Goal: Transaction & Acquisition: Purchase product/service

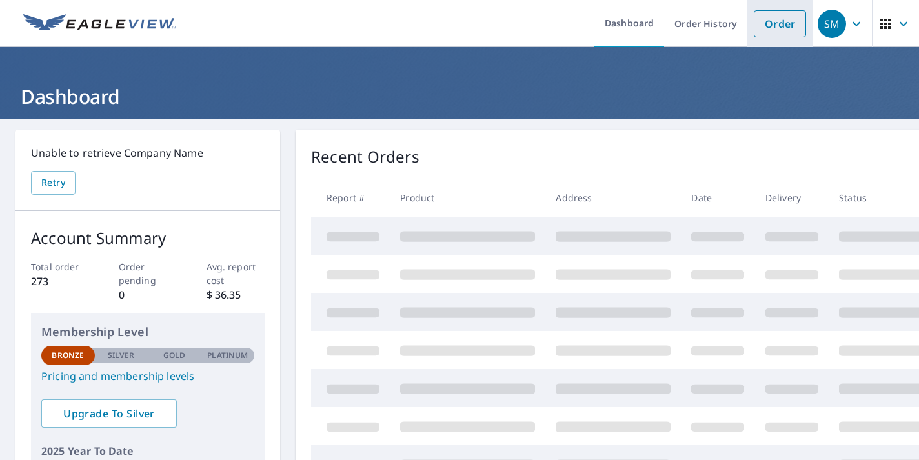
click at [773, 33] on link "Order" at bounding box center [780, 23] width 52 height 27
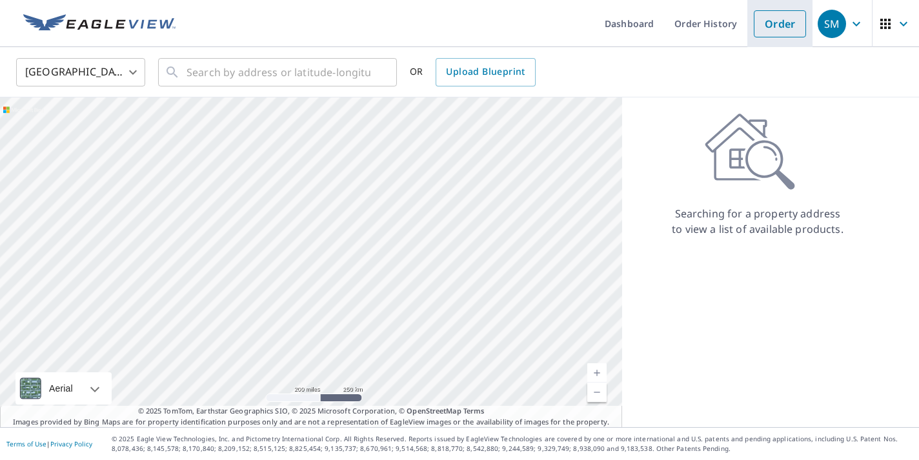
click at [775, 29] on link "Order" at bounding box center [780, 23] width 52 height 27
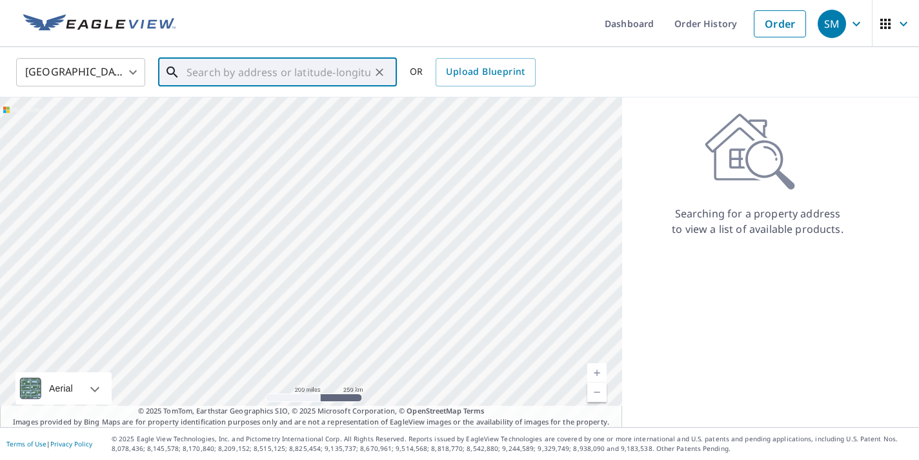
click at [220, 76] on input "text" at bounding box center [279, 72] width 184 height 36
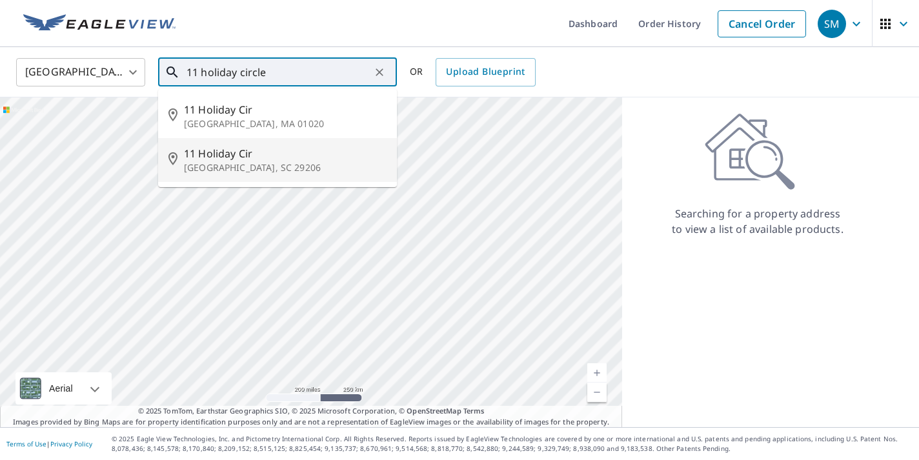
click at [205, 146] on span "11 Holiday Cir" at bounding box center [285, 153] width 203 height 15
type input "[STREET_ADDRESS]"
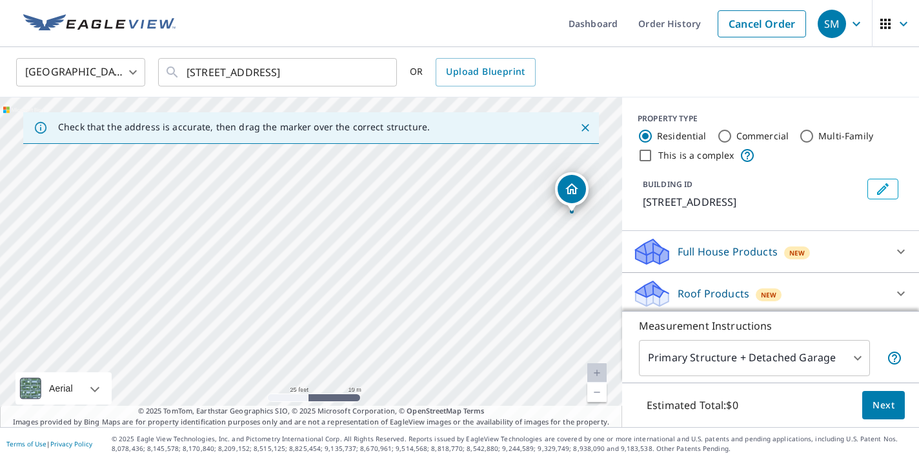
click at [885, 291] on div "Roof Products New" at bounding box center [759, 294] width 253 height 30
click at [900, 298] on icon at bounding box center [900, 293] width 15 height 15
click at [902, 294] on icon at bounding box center [900, 293] width 15 height 15
click at [720, 290] on p "Roof Products" at bounding box center [714, 293] width 72 height 15
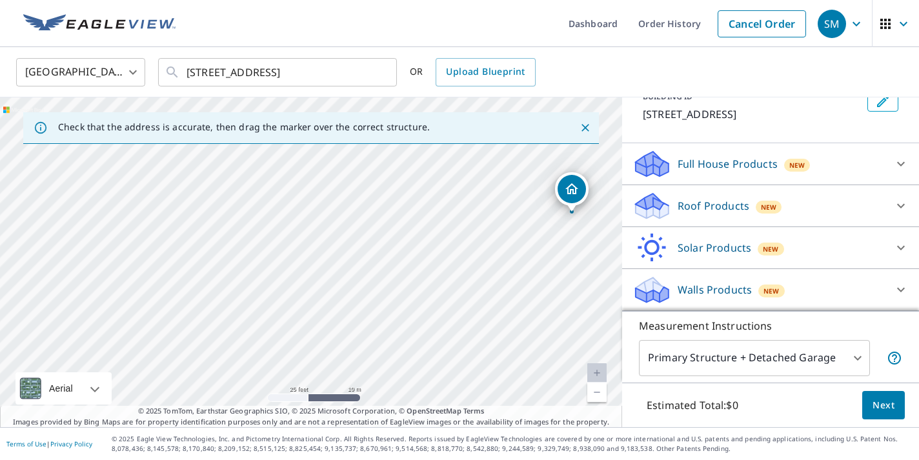
scroll to position [88, 0]
click at [662, 207] on icon at bounding box center [652, 202] width 33 height 16
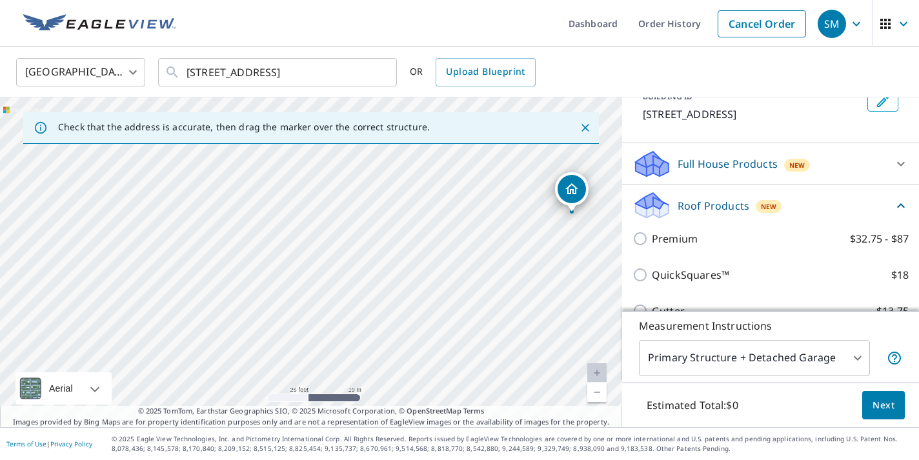
scroll to position [87, 0]
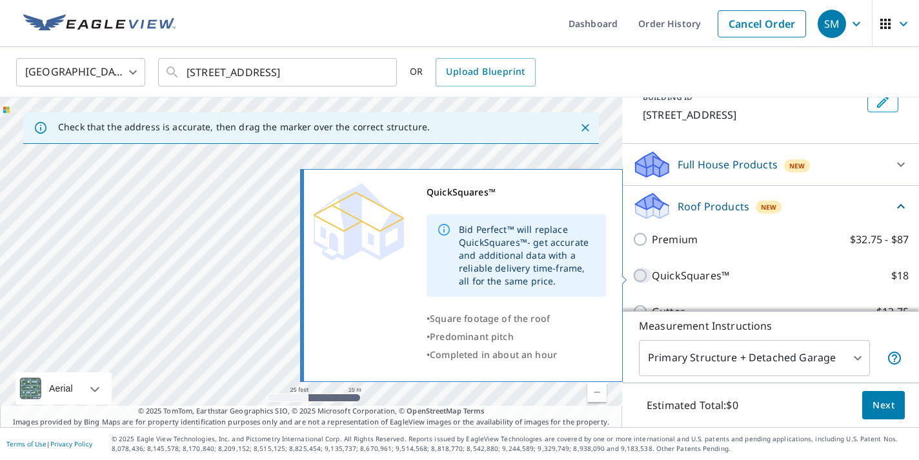
click at [640, 270] on input "QuickSquares™ $18" at bounding box center [642, 275] width 19 height 15
checkbox input "true"
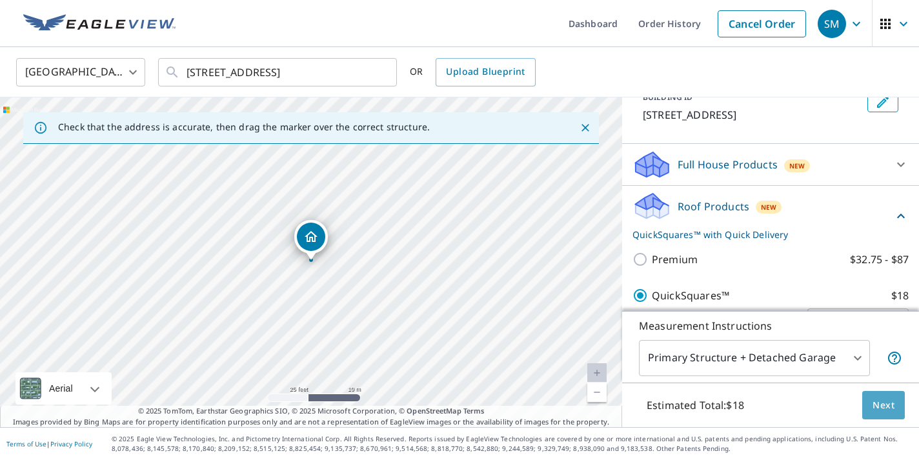
click at [877, 407] on span "Next" at bounding box center [884, 406] width 22 height 16
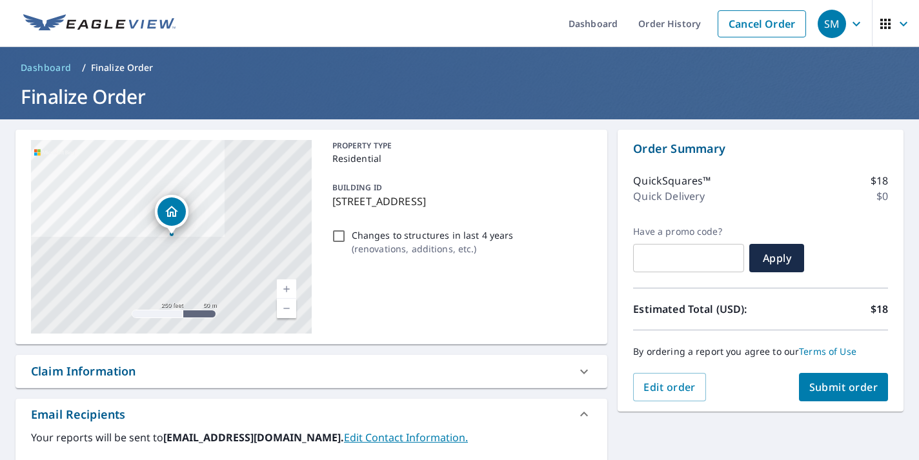
click at [859, 377] on button "Submit order" at bounding box center [844, 387] width 90 height 28
